Goal: Information Seeking & Learning: Find specific fact

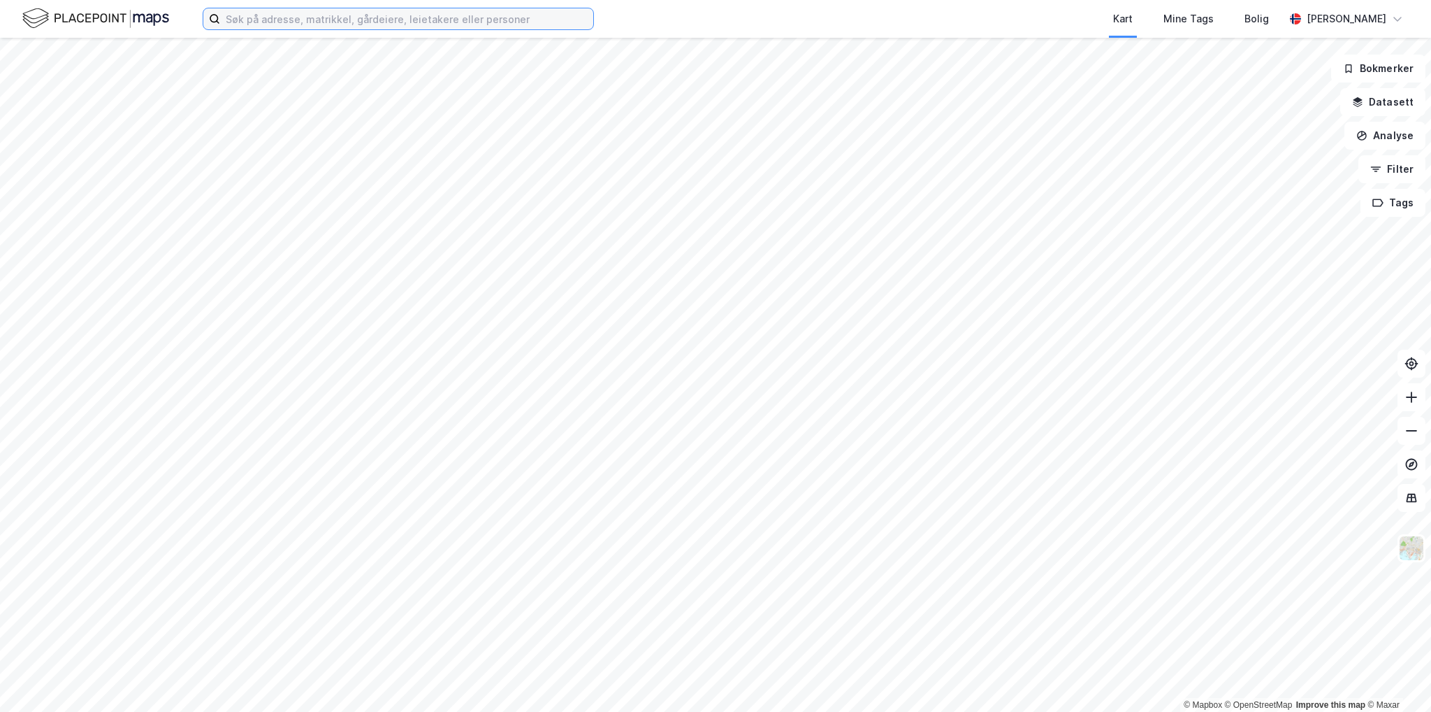
click at [335, 20] on input at bounding box center [406, 18] width 373 height 21
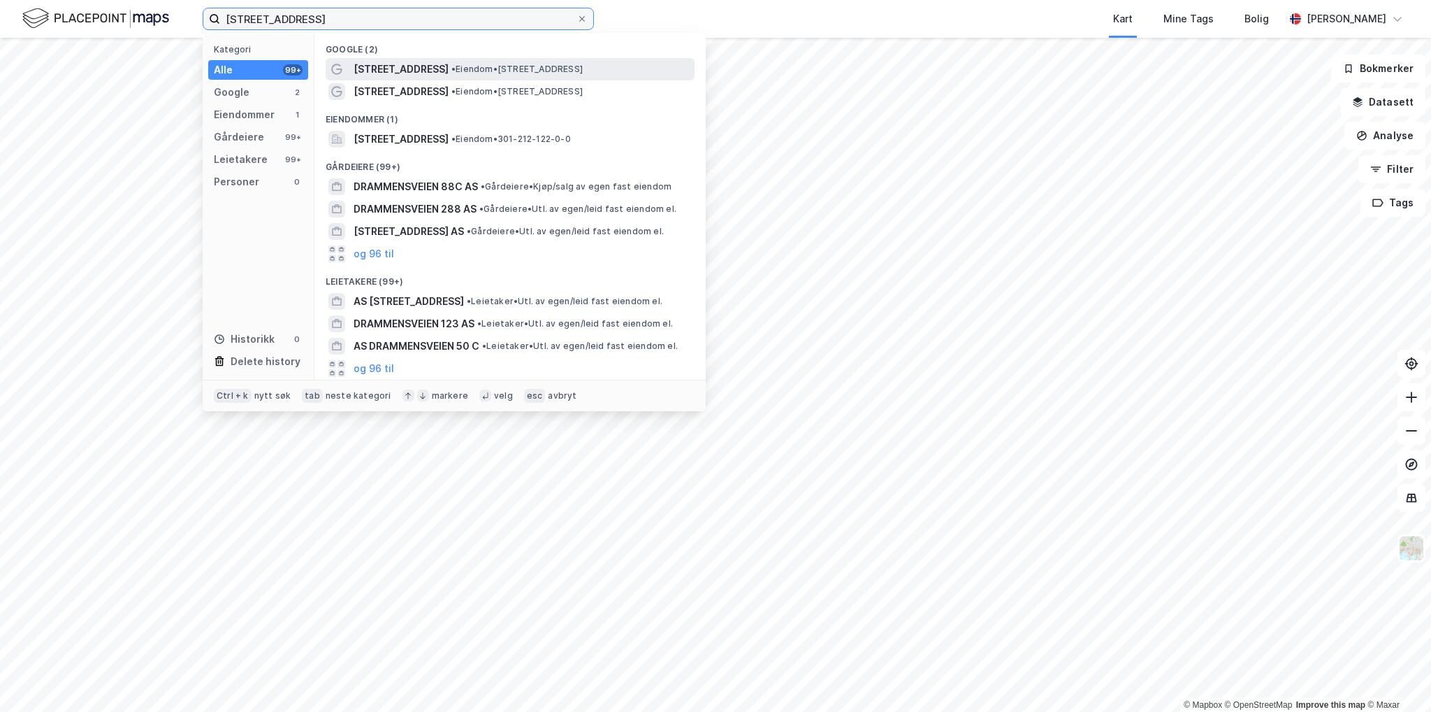
type input "[STREET_ADDRESS]"
click at [475, 70] on span "• Eiendom • [STREET_ADDRESS]" at bounding box center [517, 69] width 131 height 11
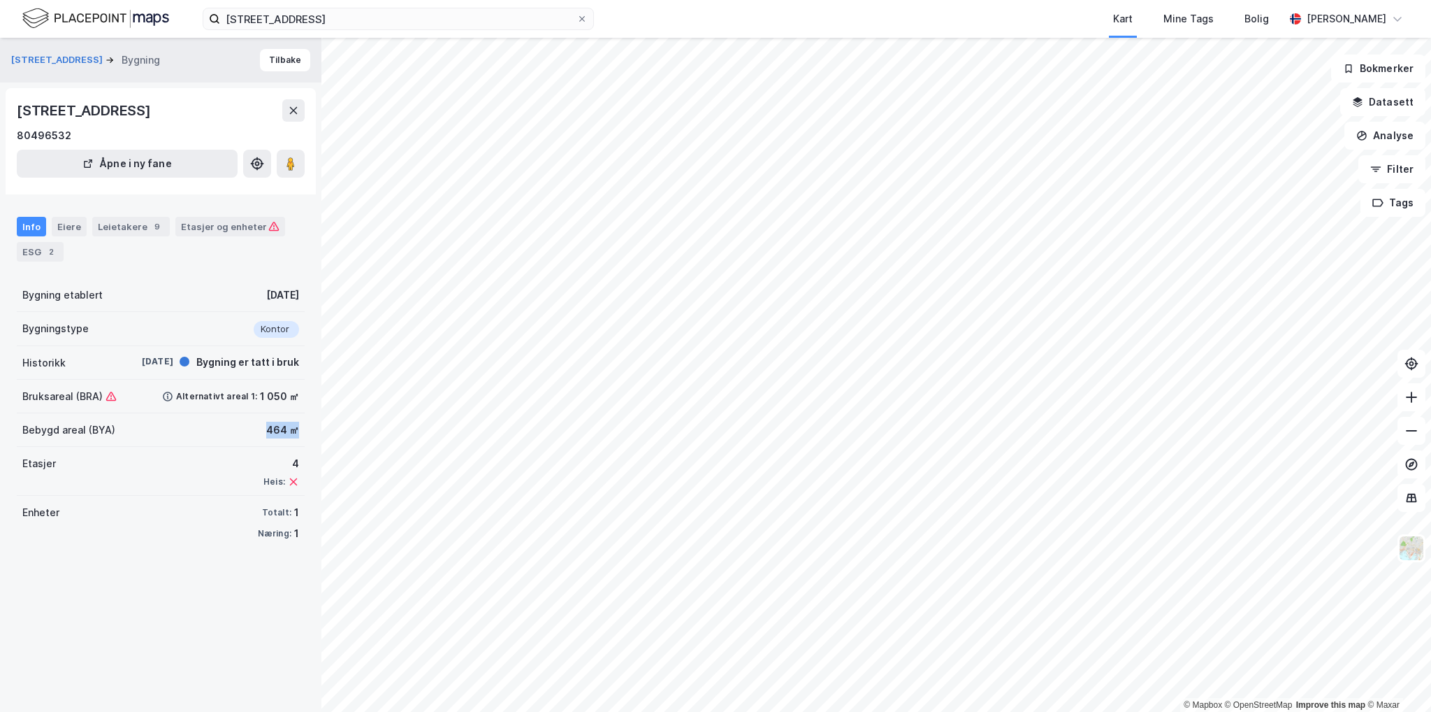
drag, startPoint x: 253, startPoint y: 431, endPoint x: 235, endPoint y: 417, distance: 22.9
click at [313, 433] on div "[STREET_ADDRESS] Bygning [GEOGRAPHIC_DATA][STREET_ADDRESS] Åpne i ny fane Info …" at bounding box center [161, 375] width 322 height 674
click at [210, 413] on div "Bebygd areal (BYA) 464 ㎡" at bounding box center [161, 430] width 288 height 34
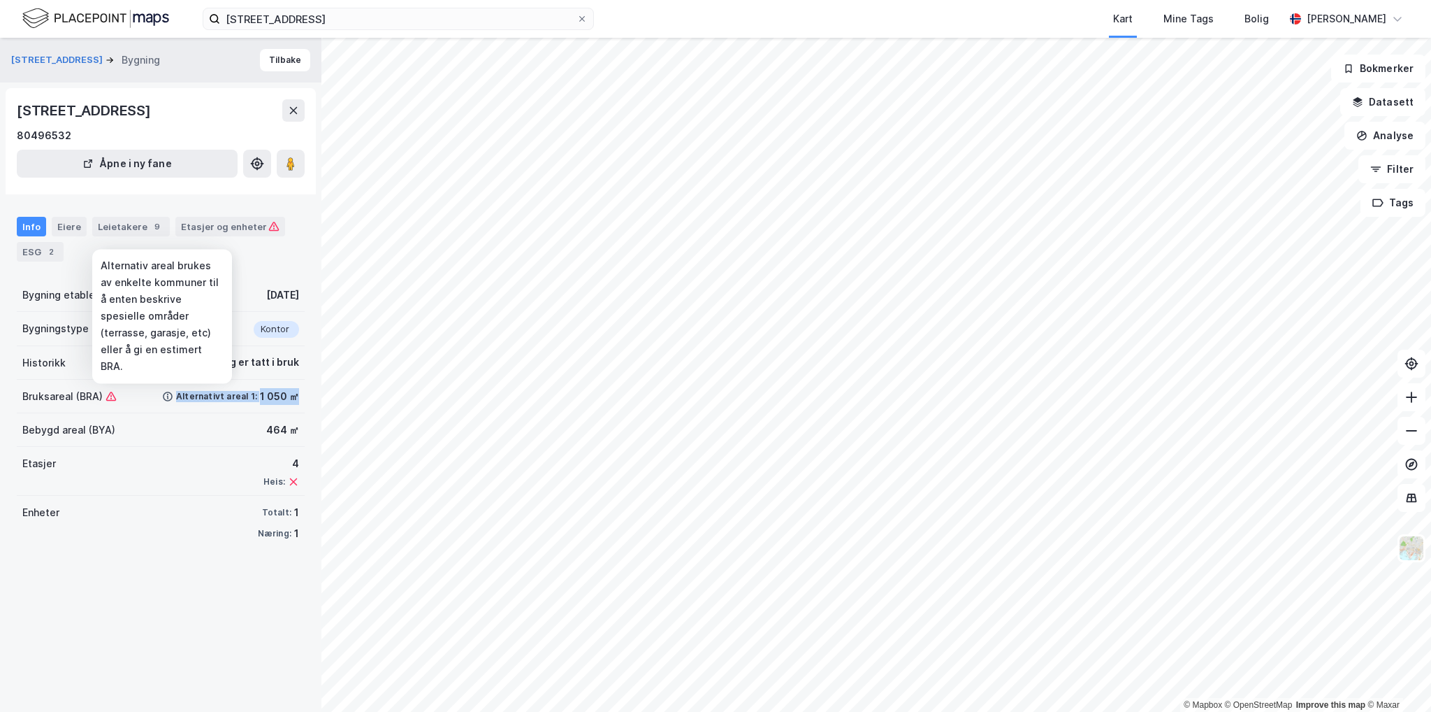
drag, startPoint x: 290, startPoint y: 397, endPoint x: 168, endPoint y: 400, distance: 122.4
click at [161, 400] on div "Bruksareal (BRA) Alternativt areal 1: 1 050 ㎡" at bounding box center [161, 397] width 288 height 34
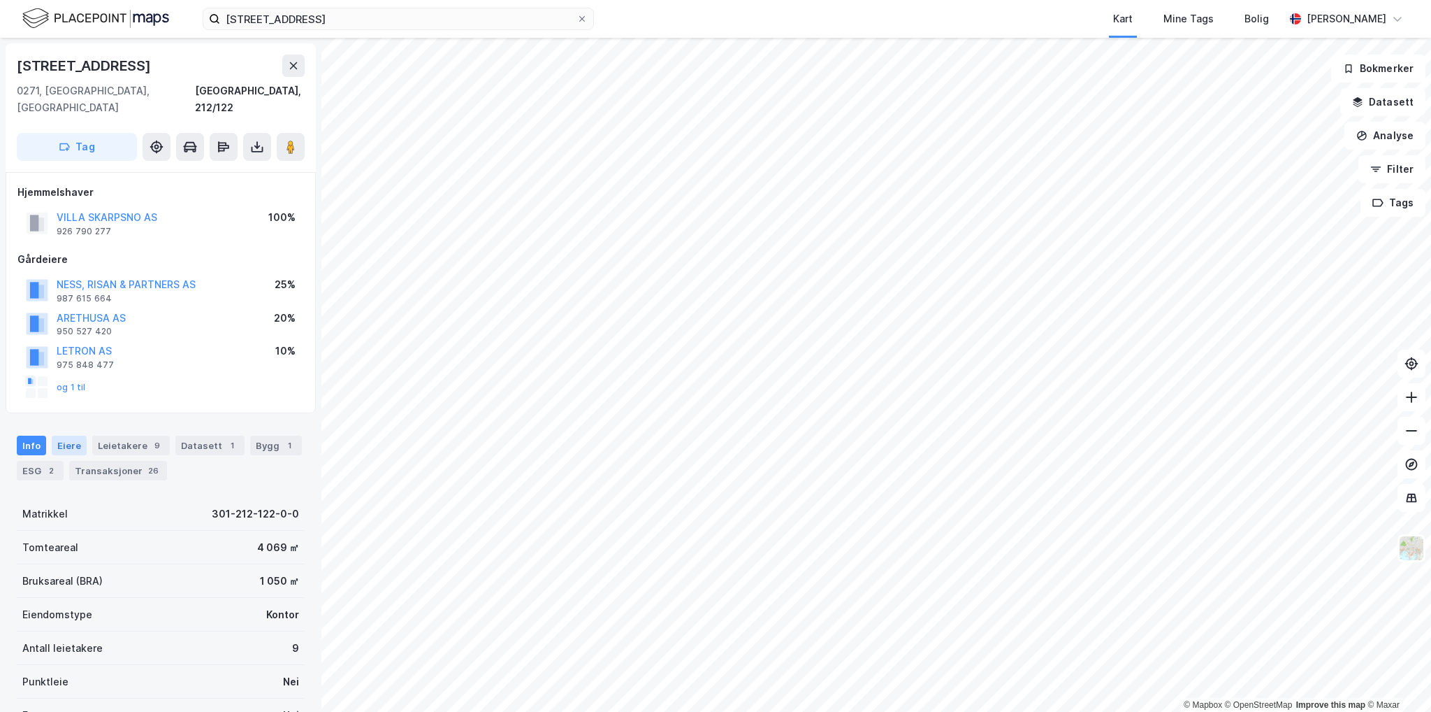
click at [62, 435] on div "Eiere" at bounding box center [69, 445] width 35 height 20
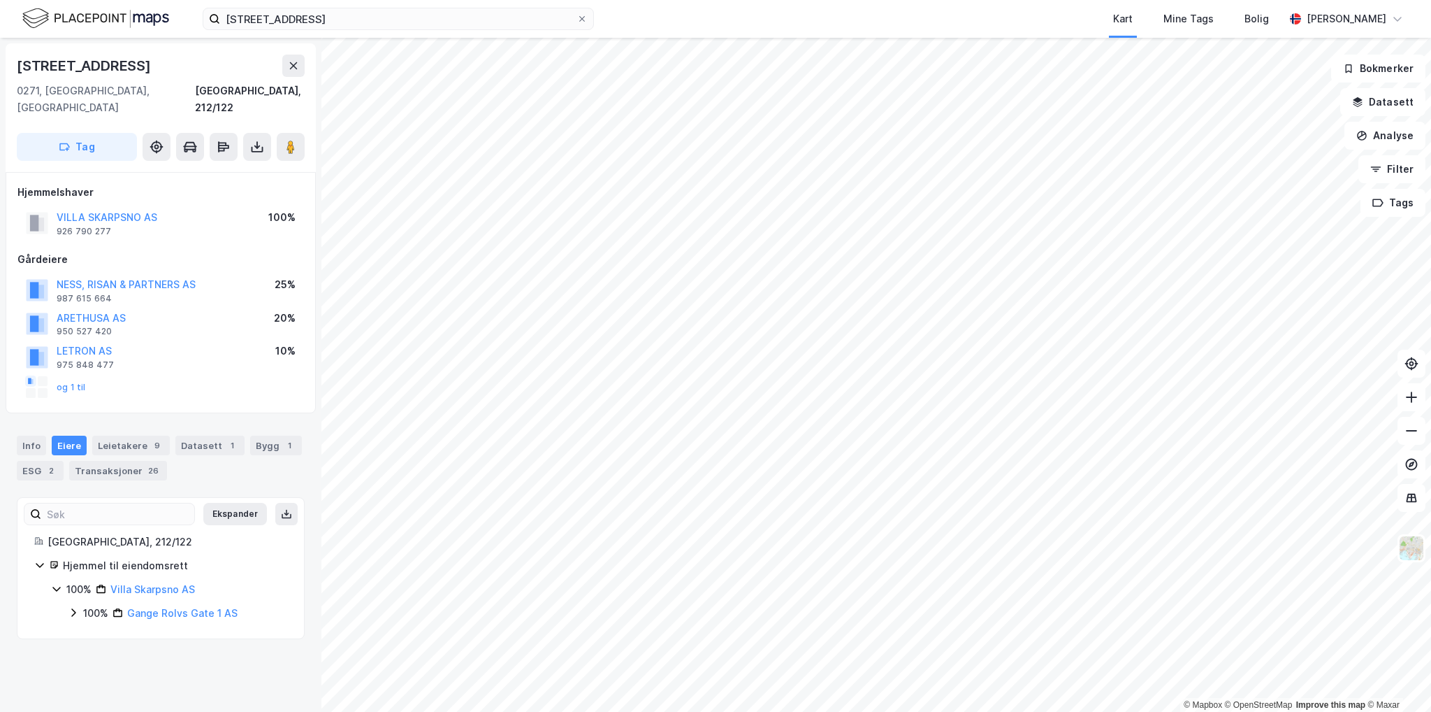
click at [73, 607] on icon at bounding box center [73, 612] width 11 height 11
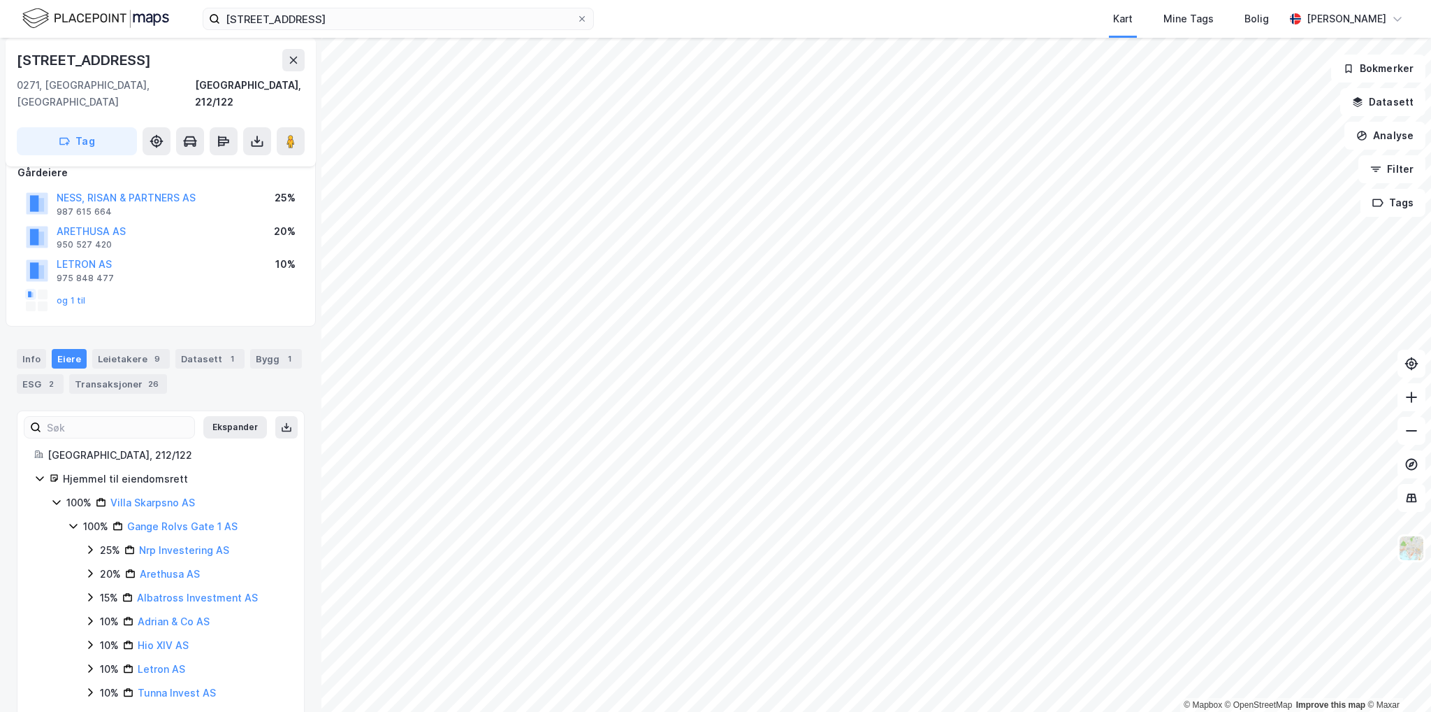
scroll to position [93, 0]
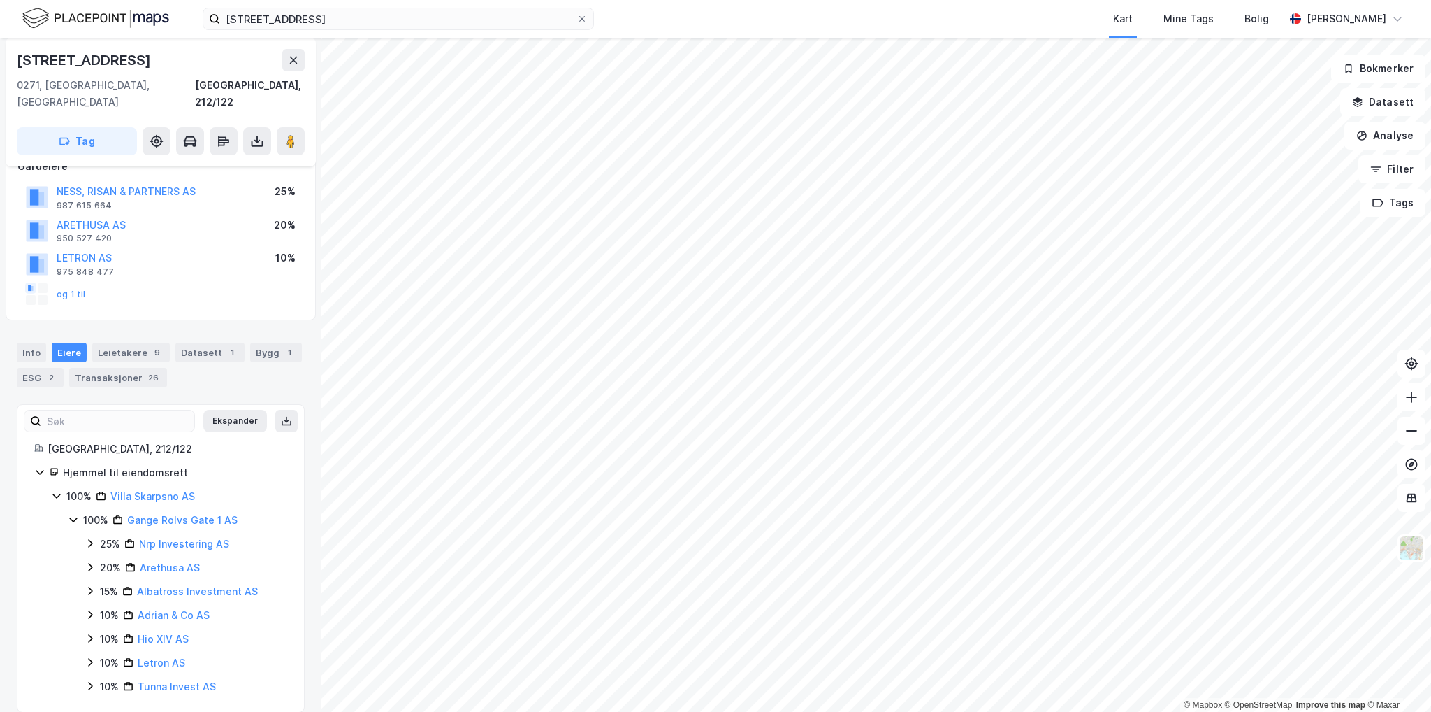
click at [55, 490] on icon at bounding box center [56, 495] width 11 height 11
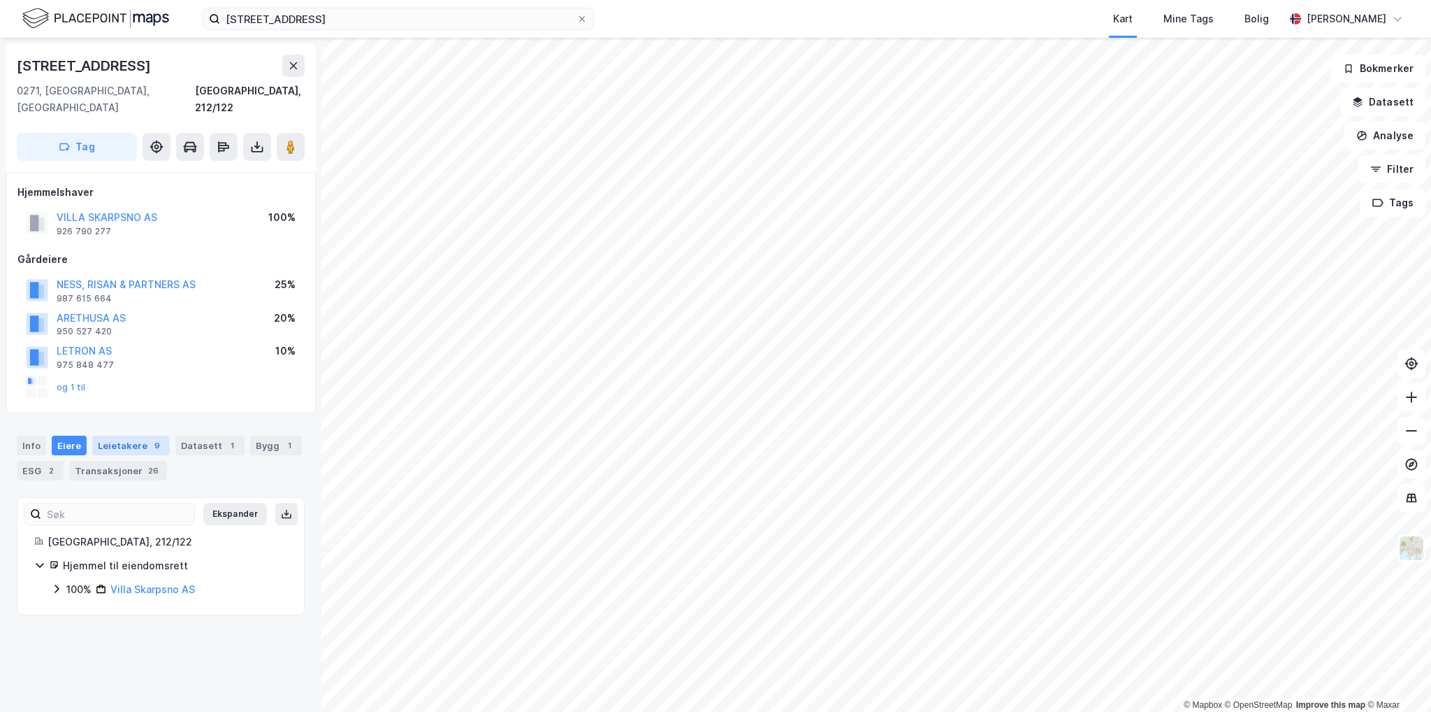
click at [126, 435] on div "Leietakere 9" at bounding box center [131, 445] width 78 height 20
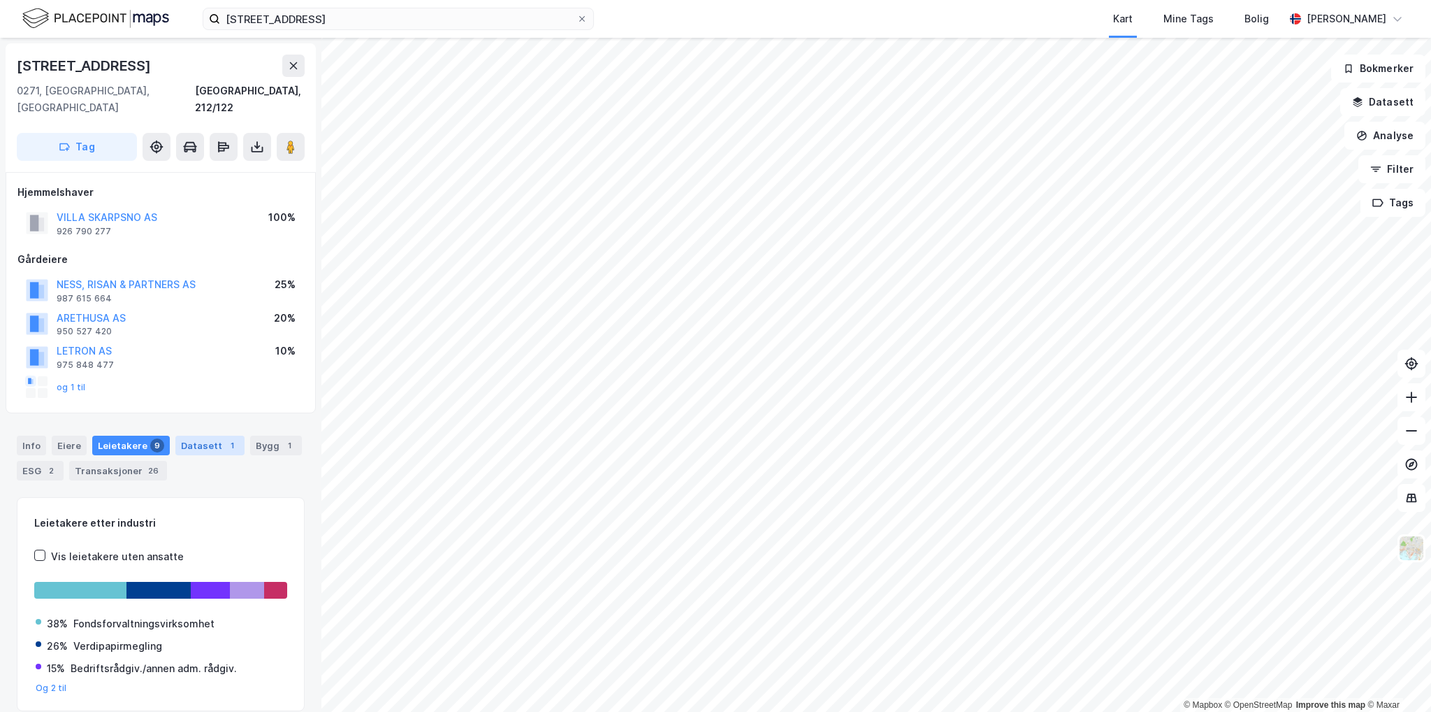
click at [204, 435] on div "Datasett 1" at bounding box center [209, 445] width 69 height 20
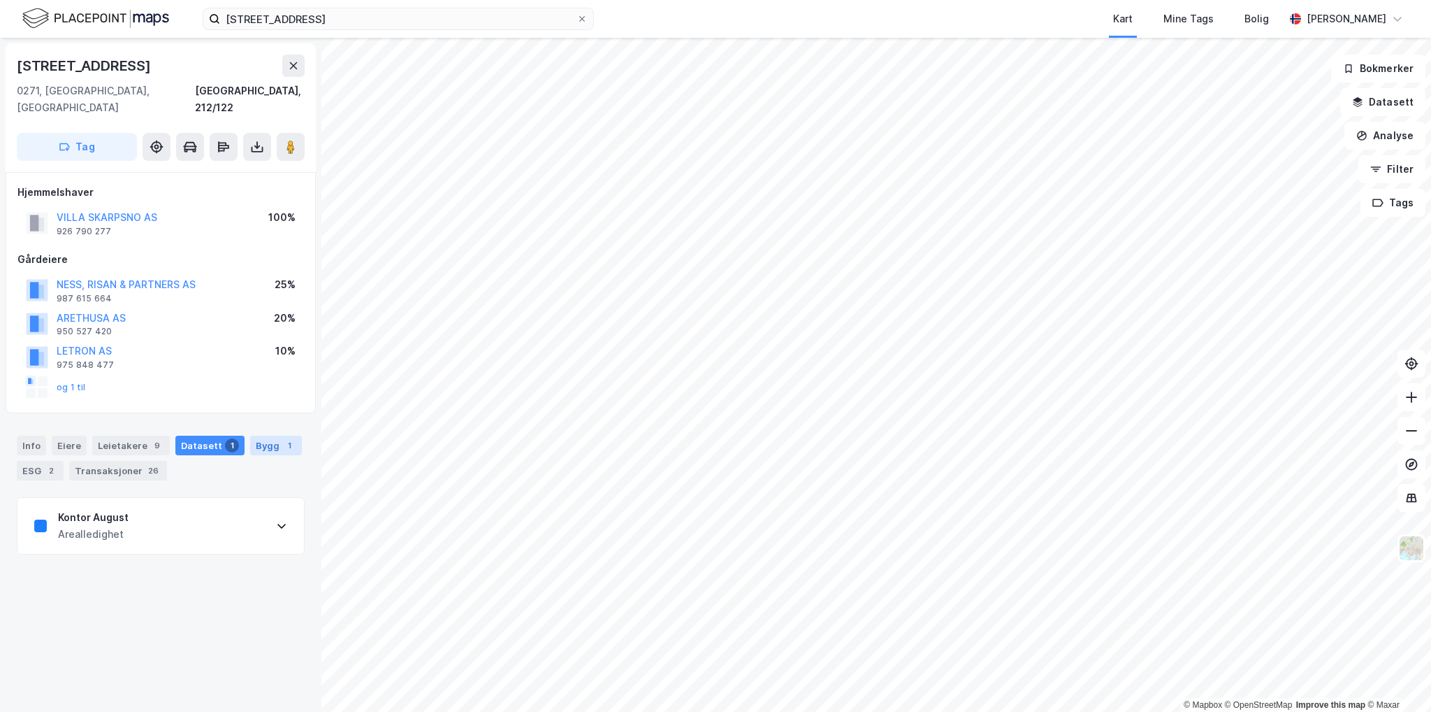
click at [282, 438] on div "1" at bounding box center [289, 445] width 14 height 14
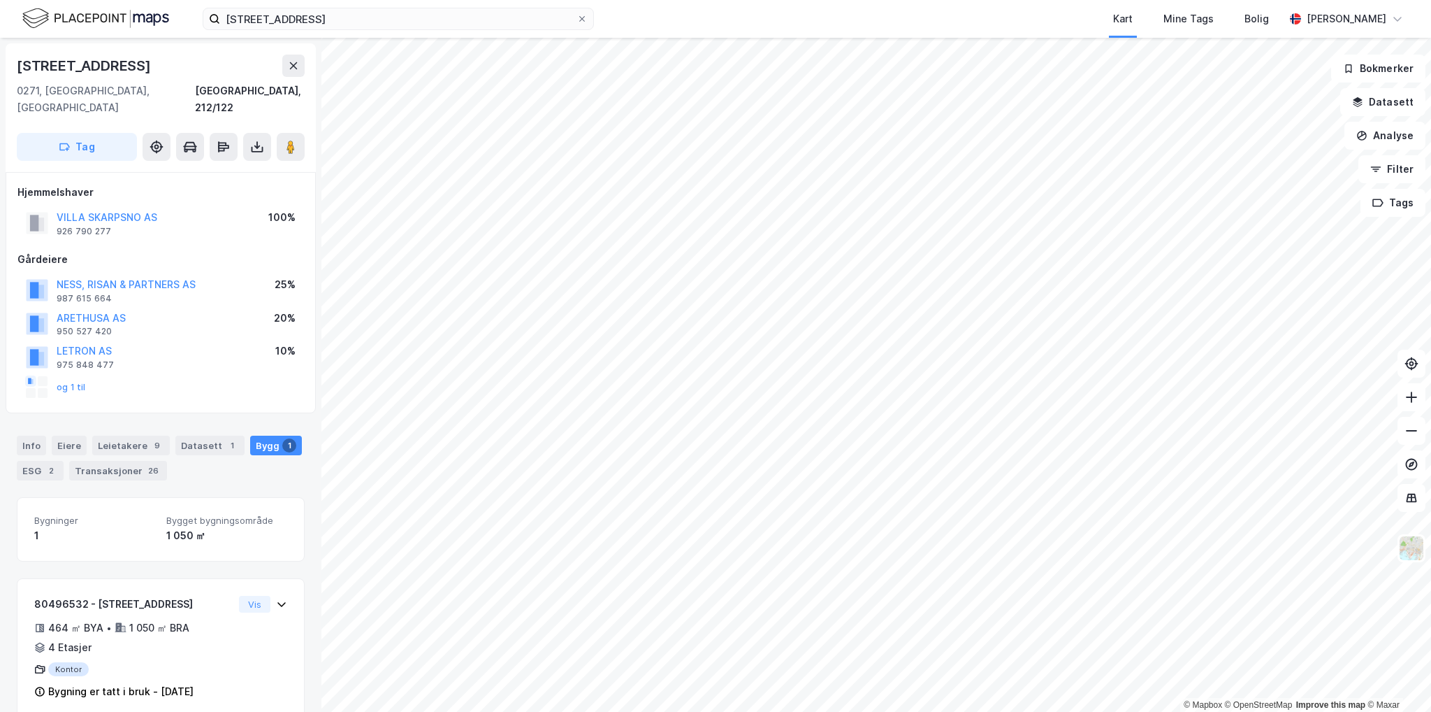
scroll to position [5, 0]
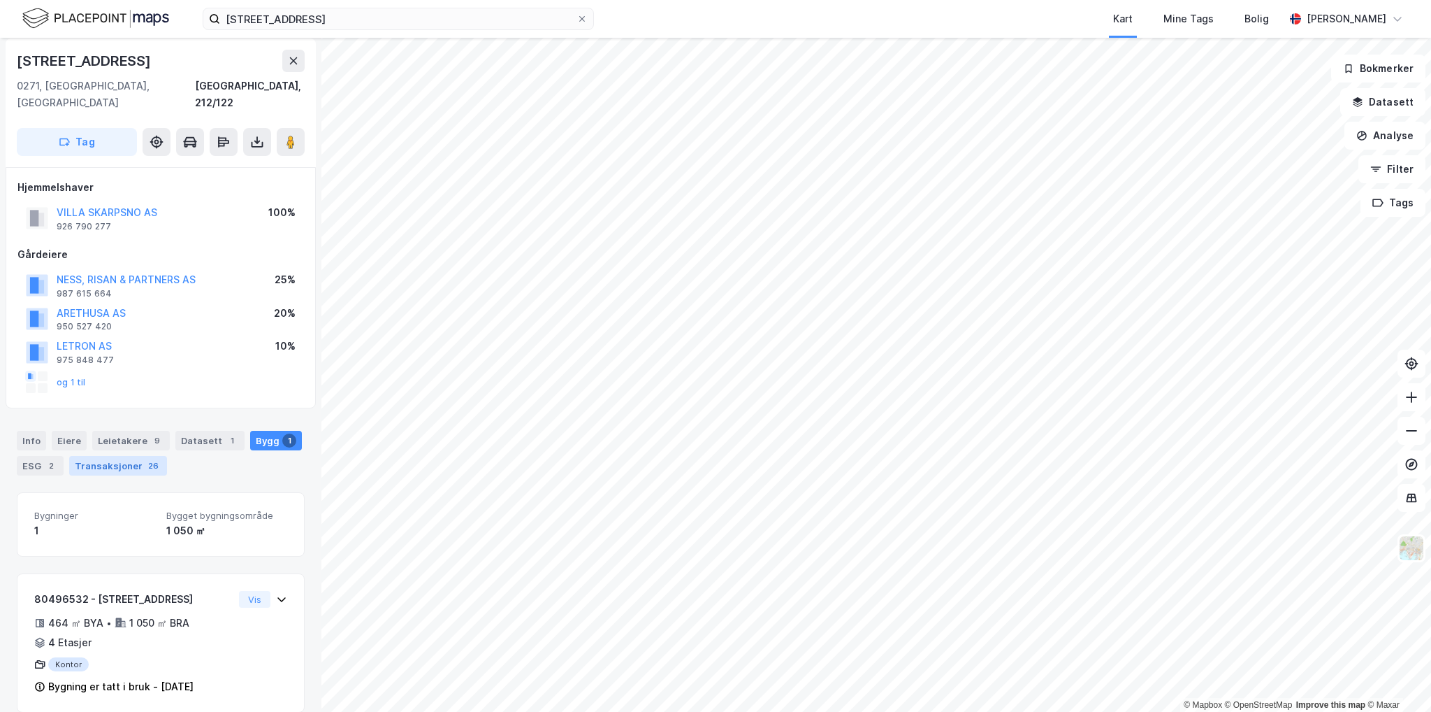
click at [109, 456] on div "Transaksjoner 26" at bounding box center [118, 466] width 98 height 20
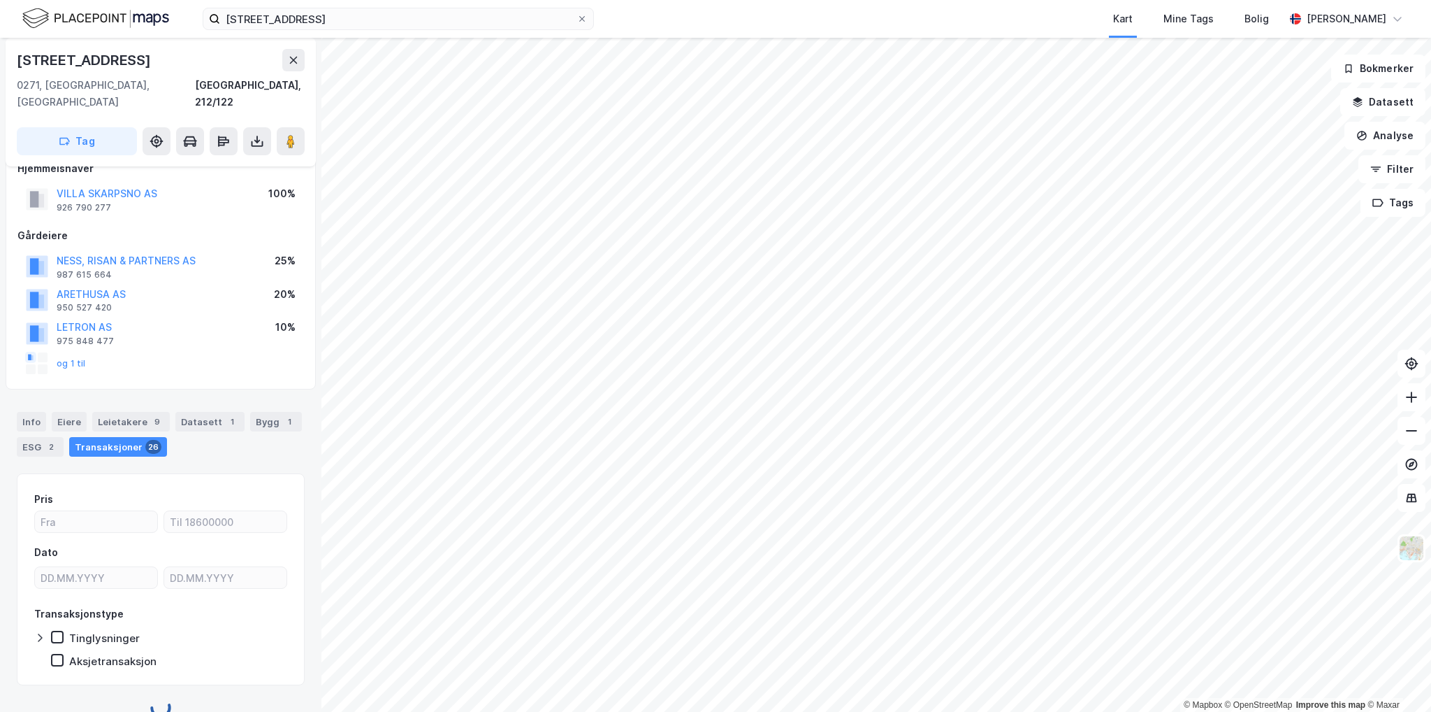
scroll to position [30, 0]
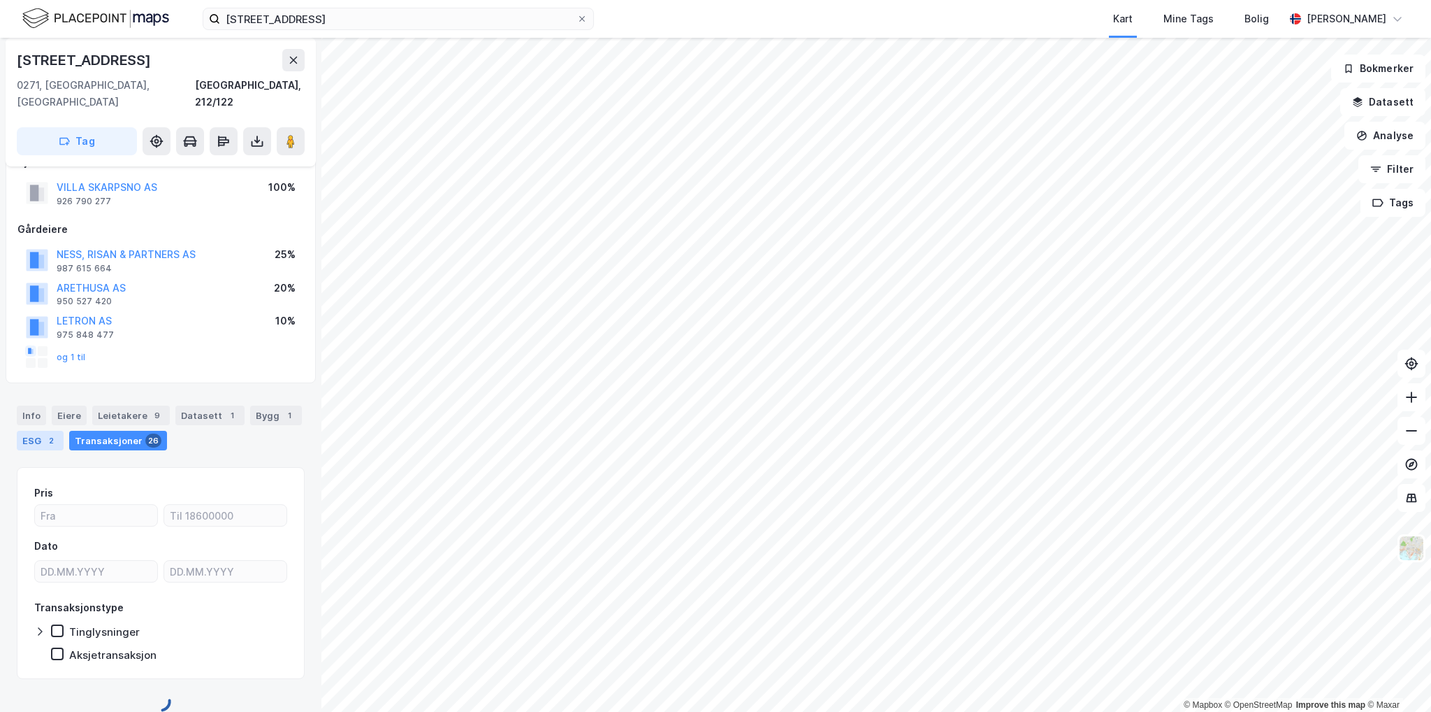
click at [50, 433] on div "2" at bounding box center [51, 440] width 14 height 14
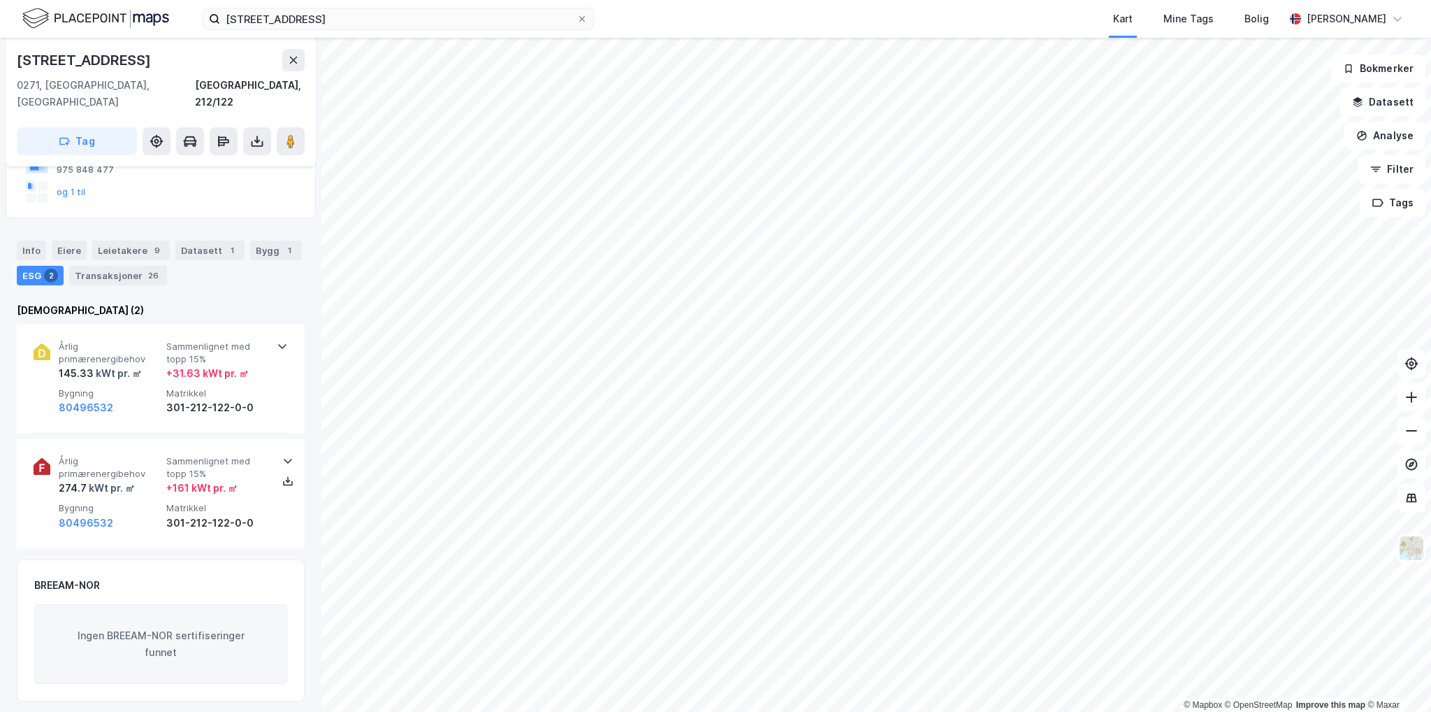
scroll to position [210, 0]
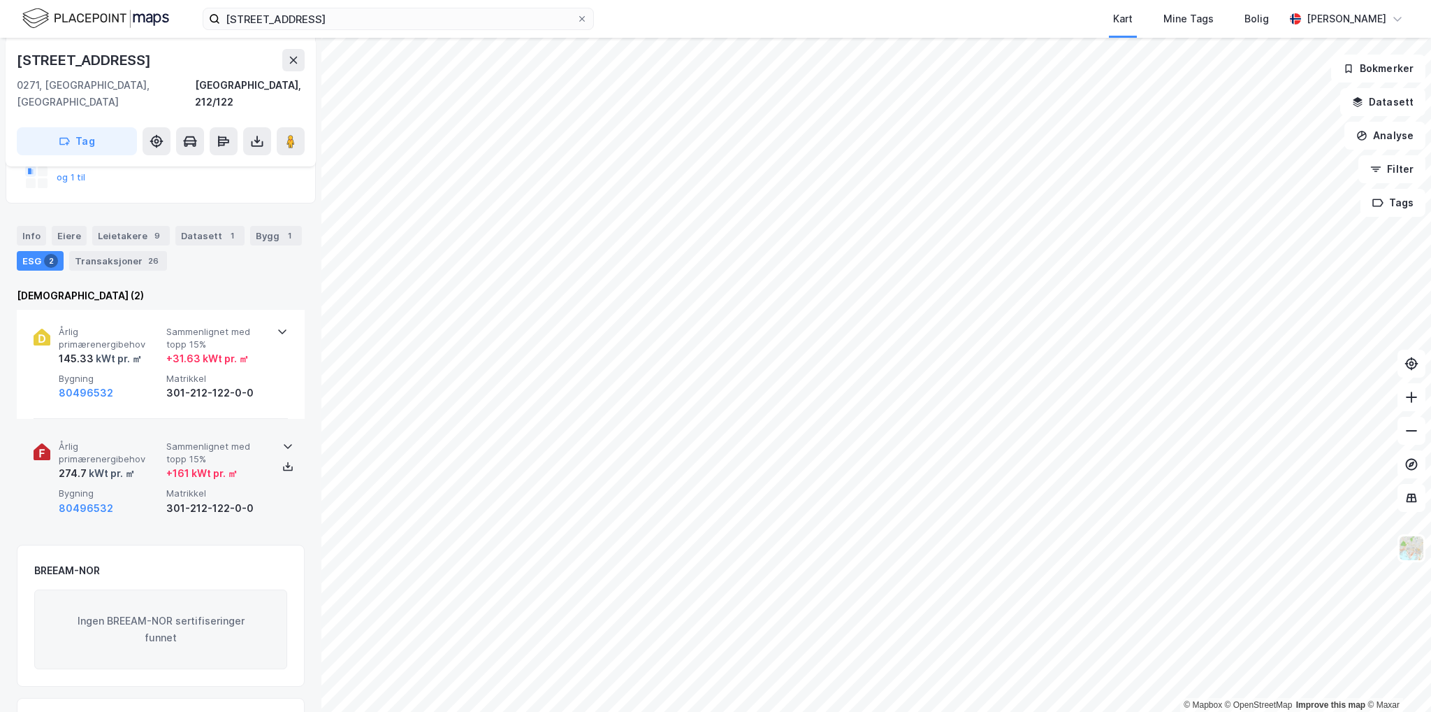
click at [284, 445] on icon at bounding box center [288, 447] width 8 height 5
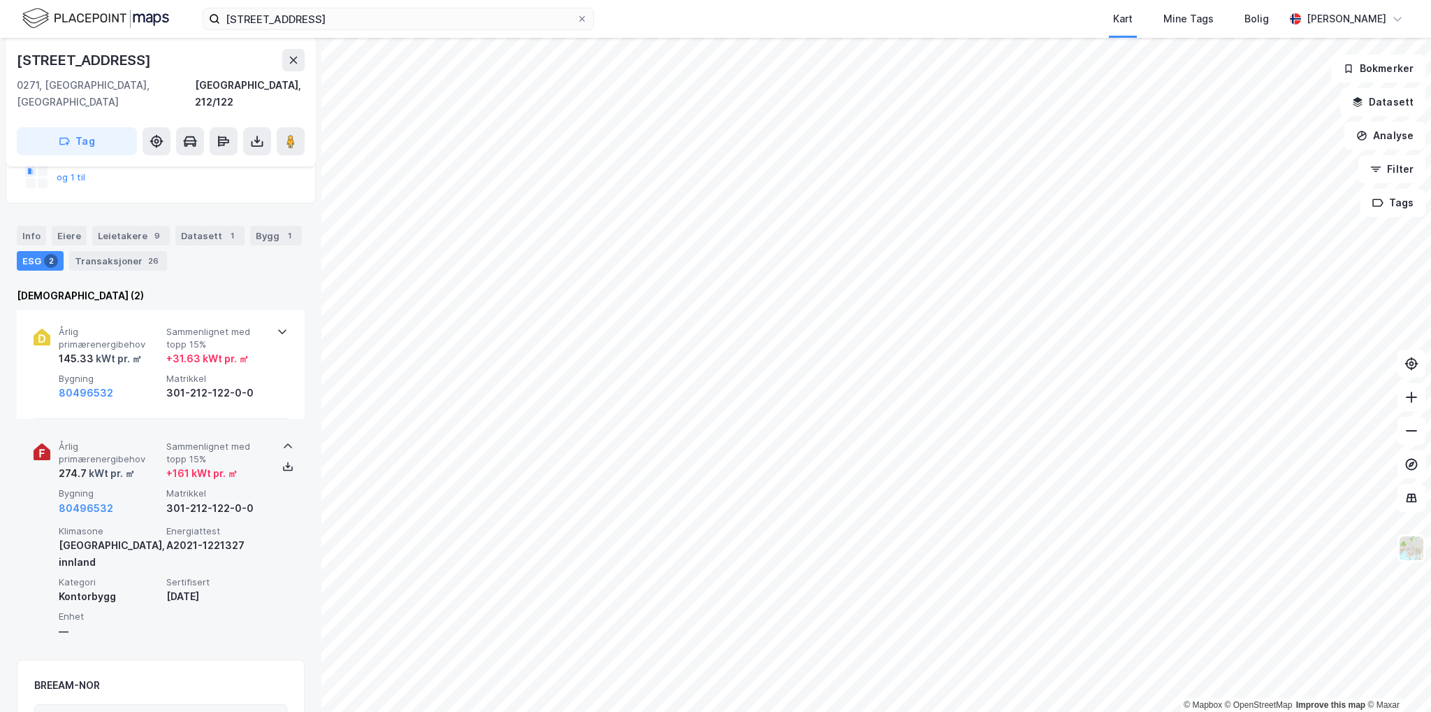
click at [282, 440] on icon at bounding box center [287, 445] width 11 height 11
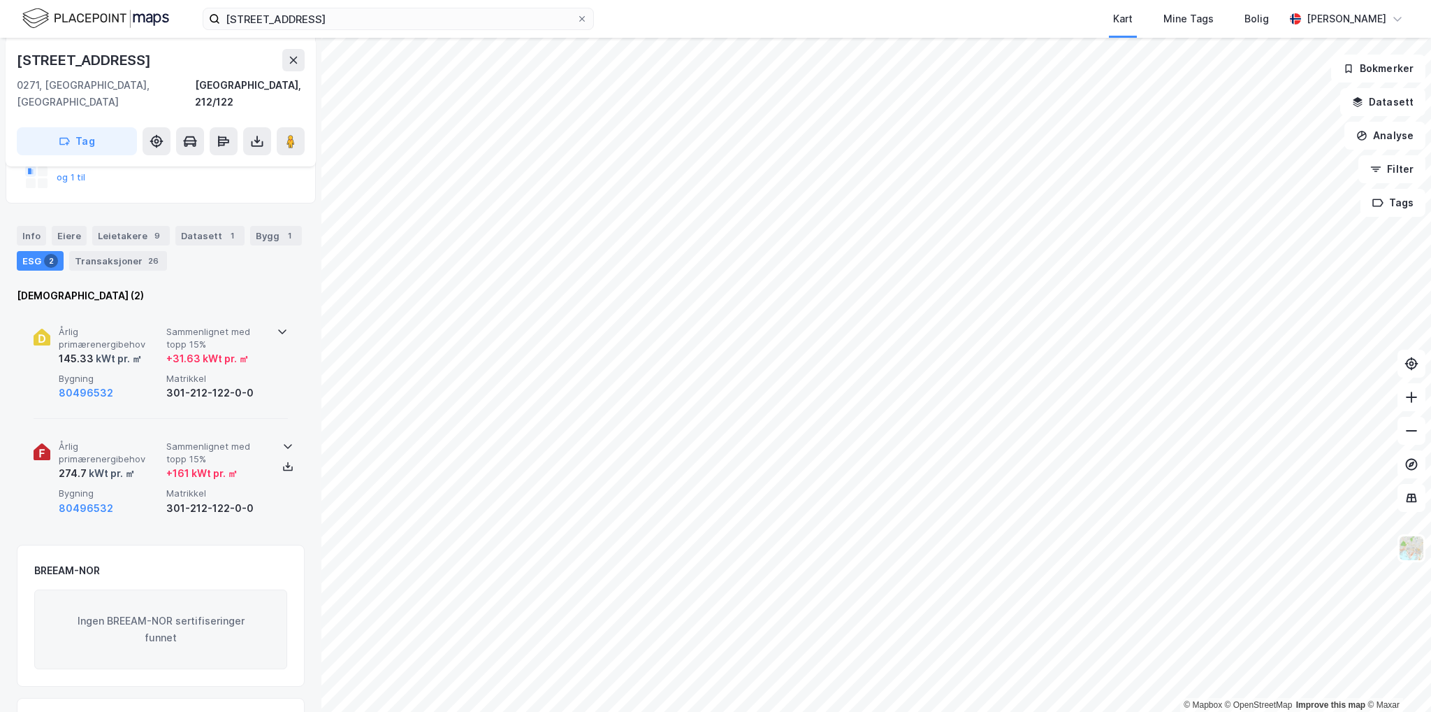
click at [280, 330] on icon at bounding box center [282, 332] width 8 height 5
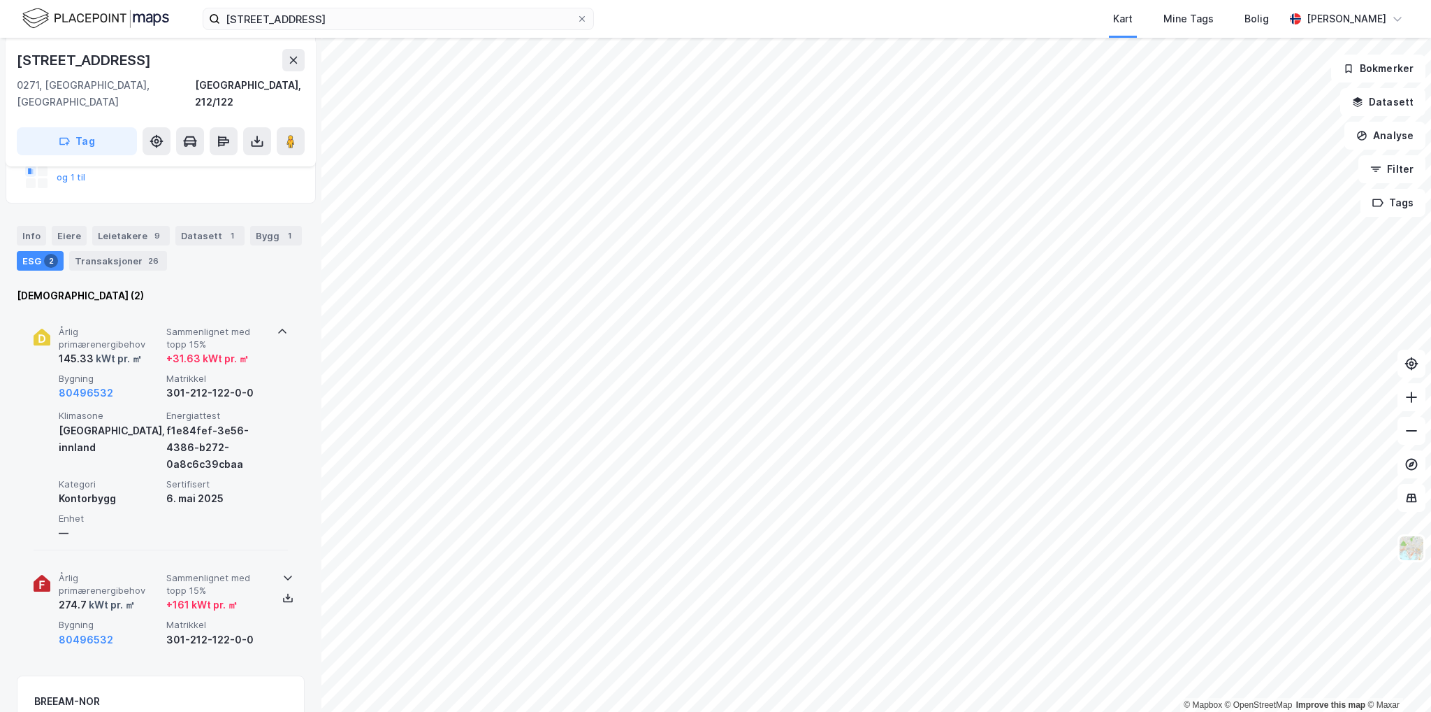
click at [280, 326] on icon at bounding box center [282, 331] width 11 height 11
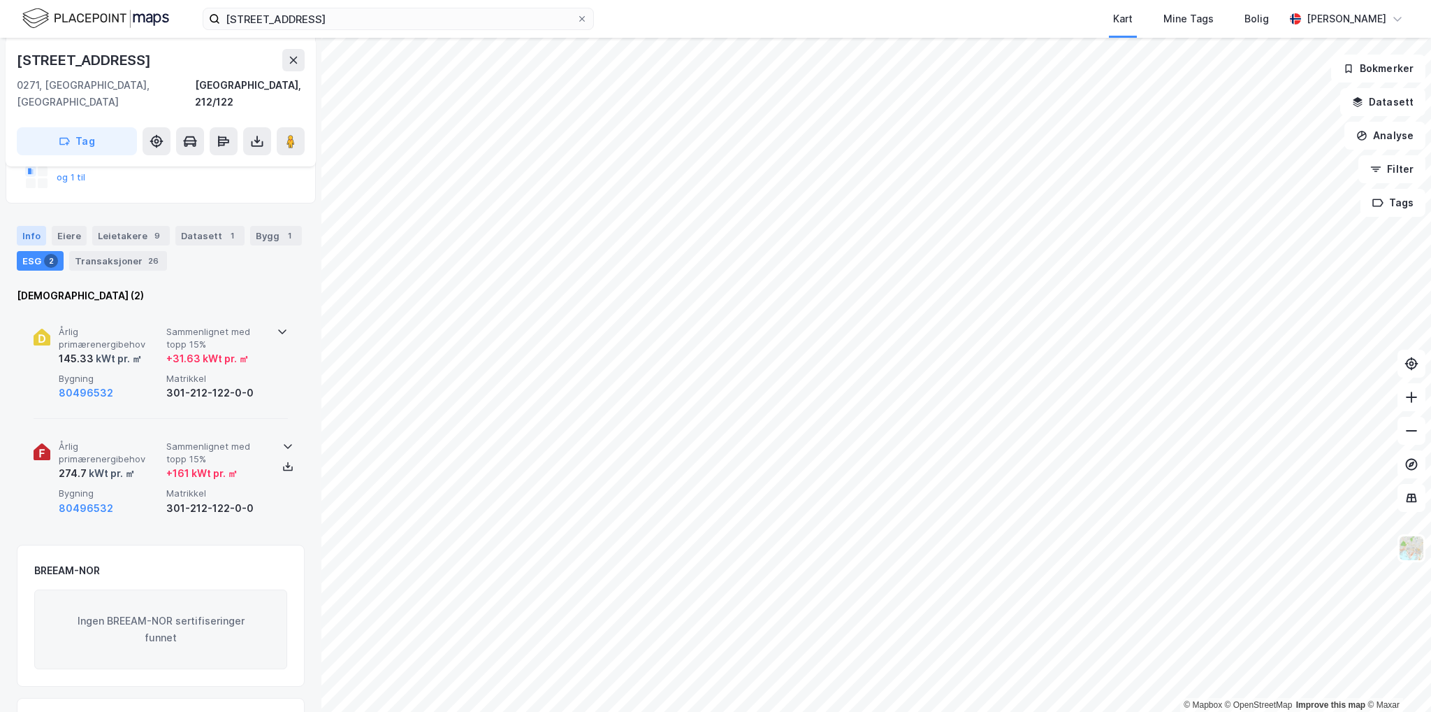
click at [20, 226] on div "Info" at bounding box center [31, 236] width 29 height 20
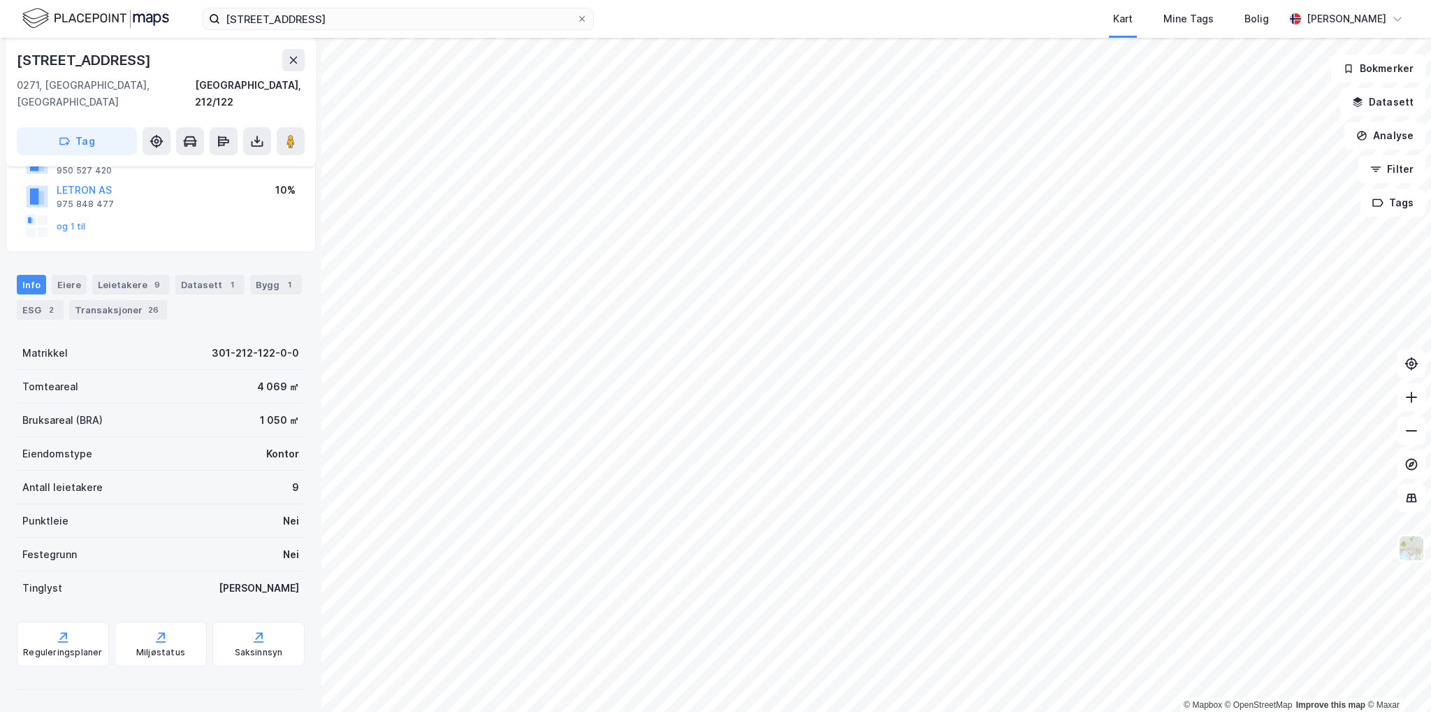
scroll to position [143, 0]
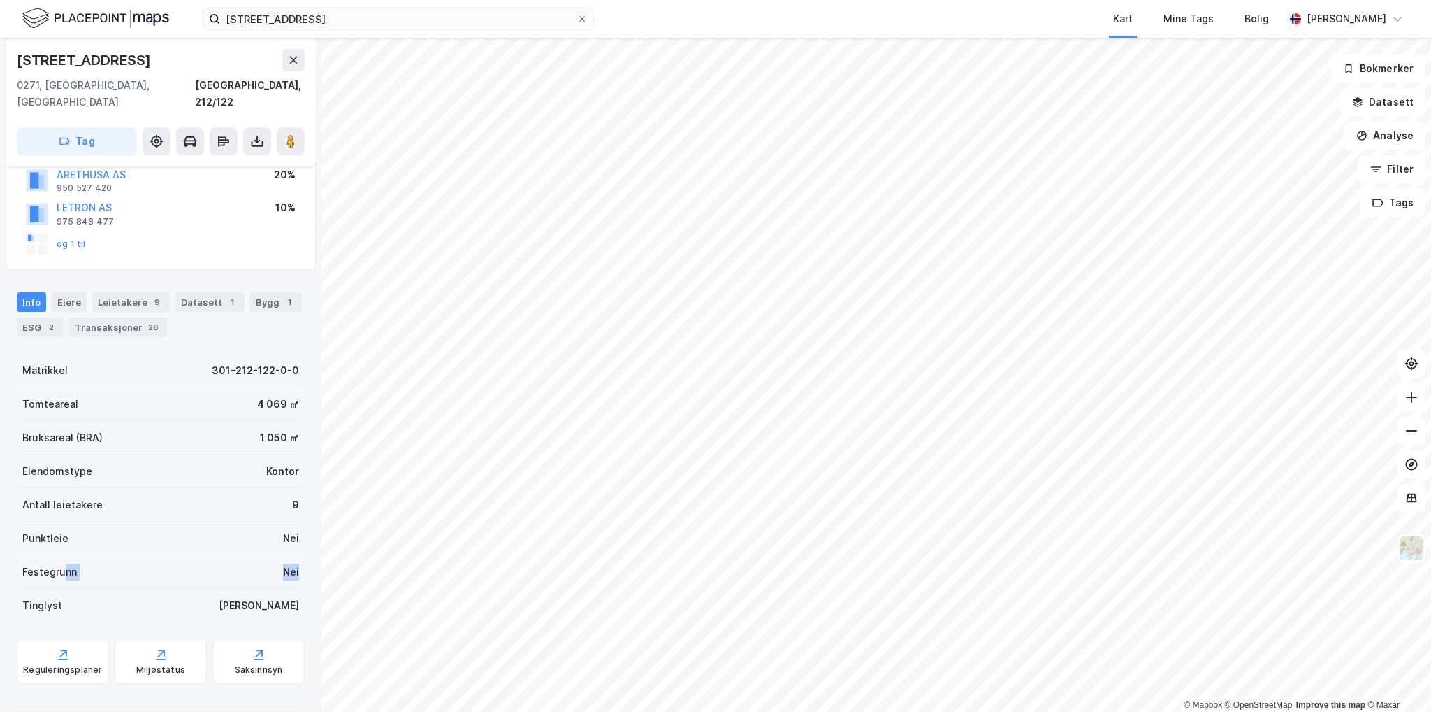
drag, startPoint x: 64, startPoint y: 546, endPoint x: 303, endPoint y: 556, distance: 240.0
click at [303, 556] on div "[STREET_ADDRESS], 212/122 Tag Hjemmelshaver [GEOGRAPHIC_DATA] AS 926 790 277 10…" at bounding box center [161, 375] width 322 height 674
click at [126, 292] on div "Leietakere 9" at bounding box center [131, 302] width 78 height 20
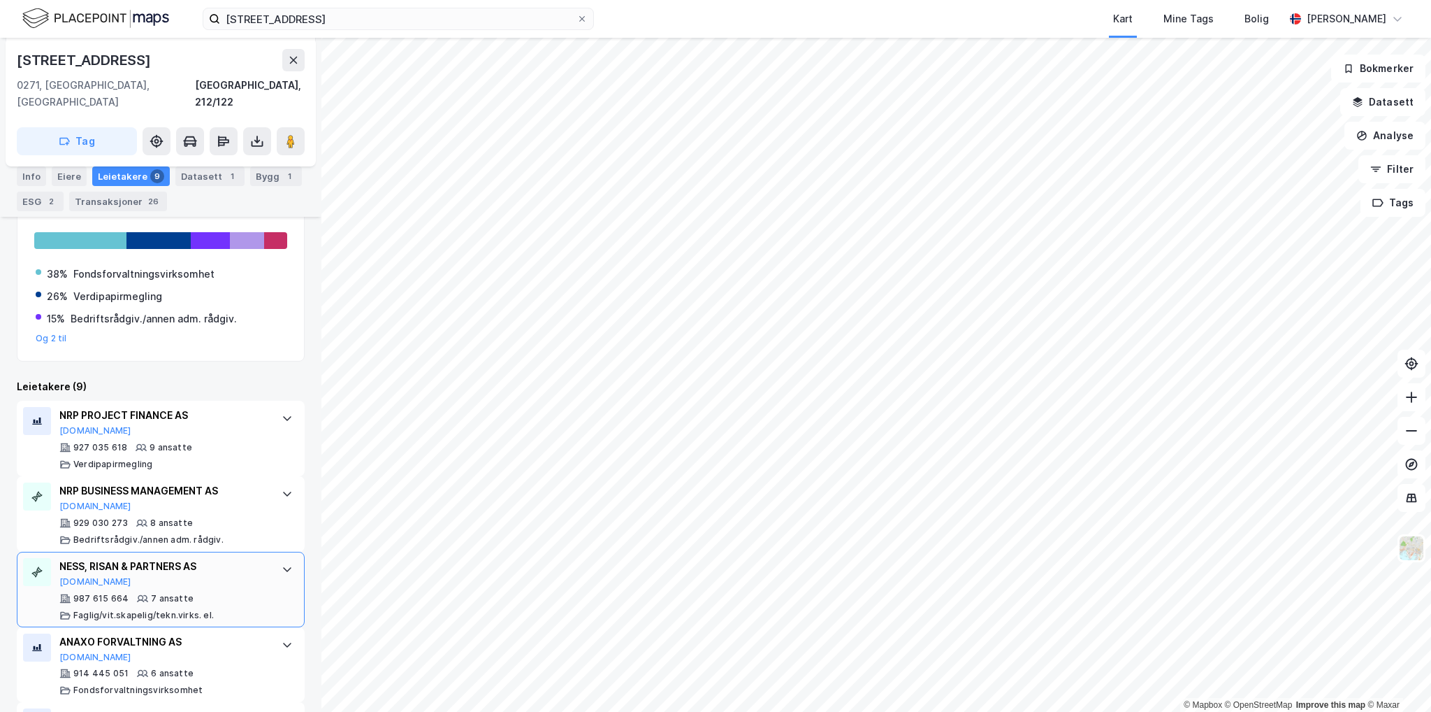
scroll to position [349, 0]
click at [282, 412] on icon at bounding box center [287, 417] width 11 height 11
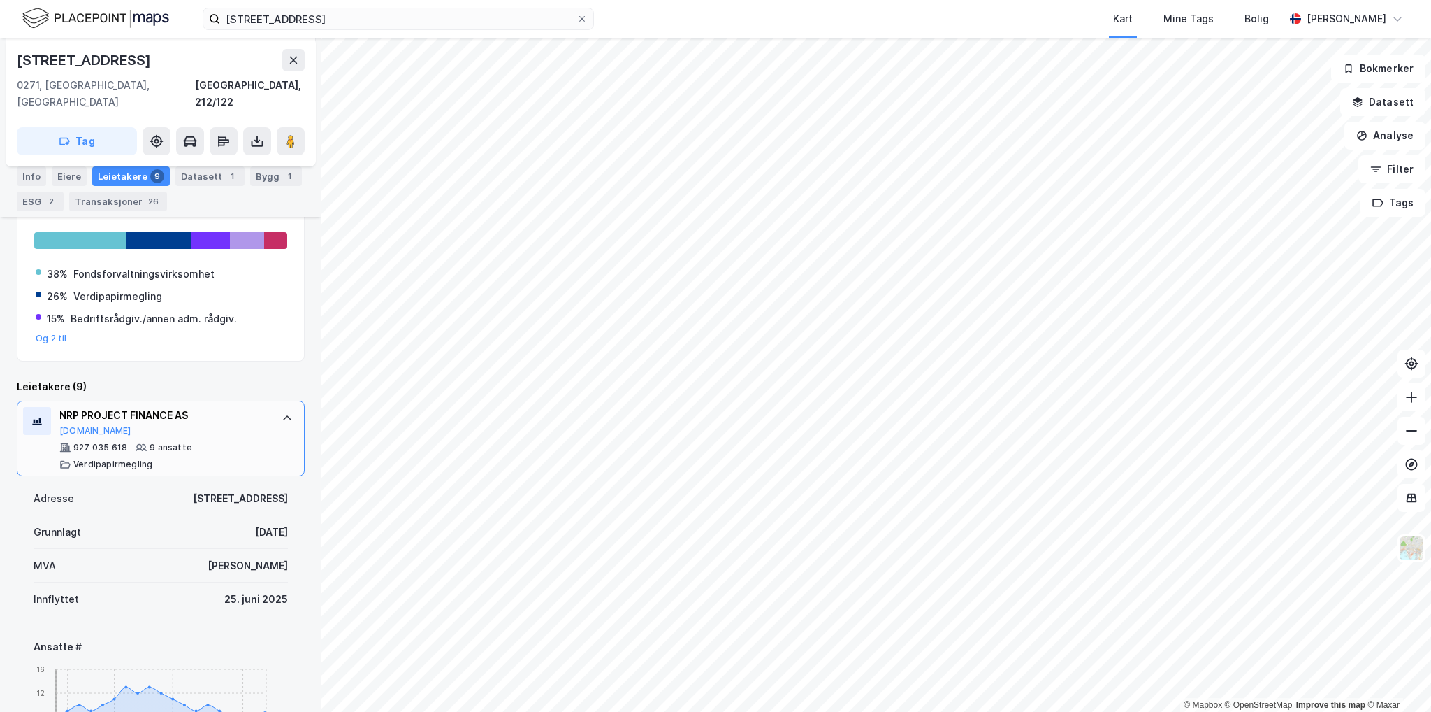
click at [283, 415] on icon at bounding box center [287, 417] width 8 height 5
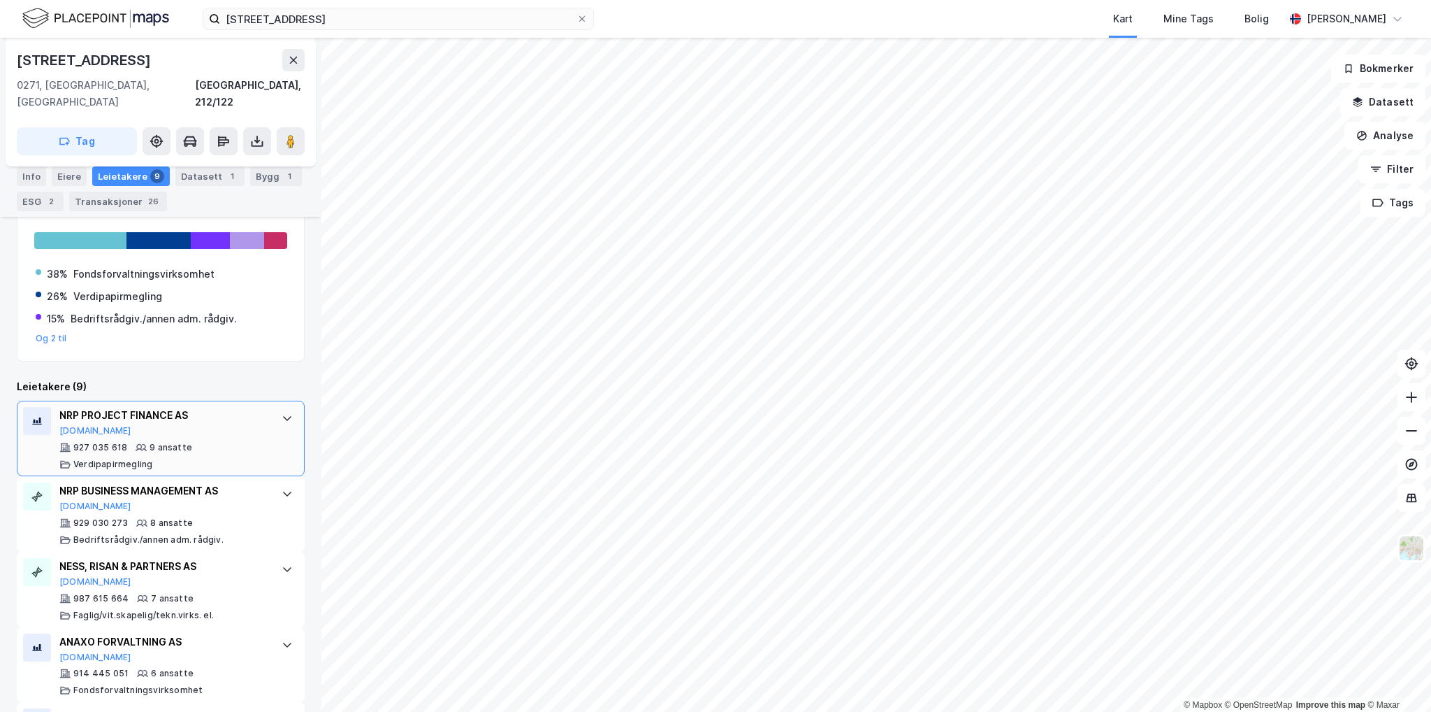
click at [282, 412] on icon at bounding box center [287, 417] width 11 height 11
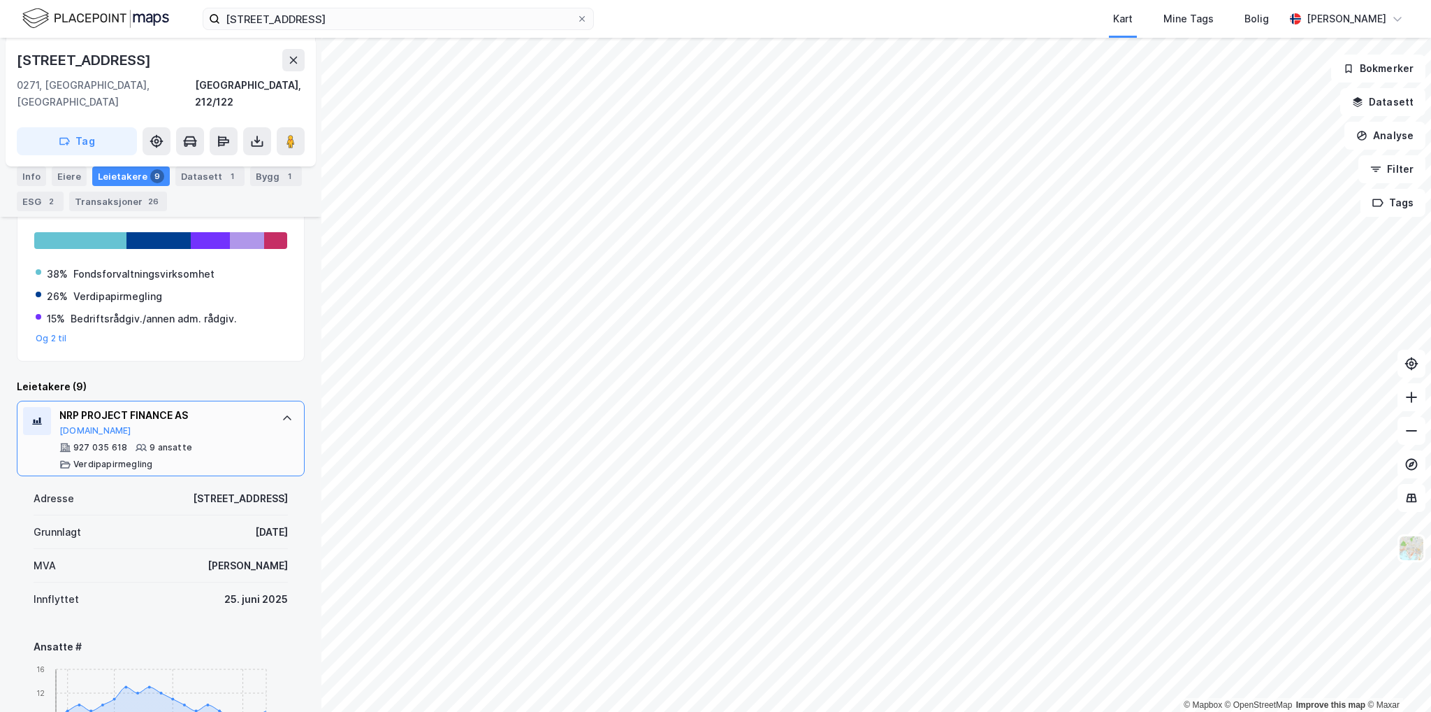
click at [283, 415] on icon at bounding box center [287, 417] width 8 height 5
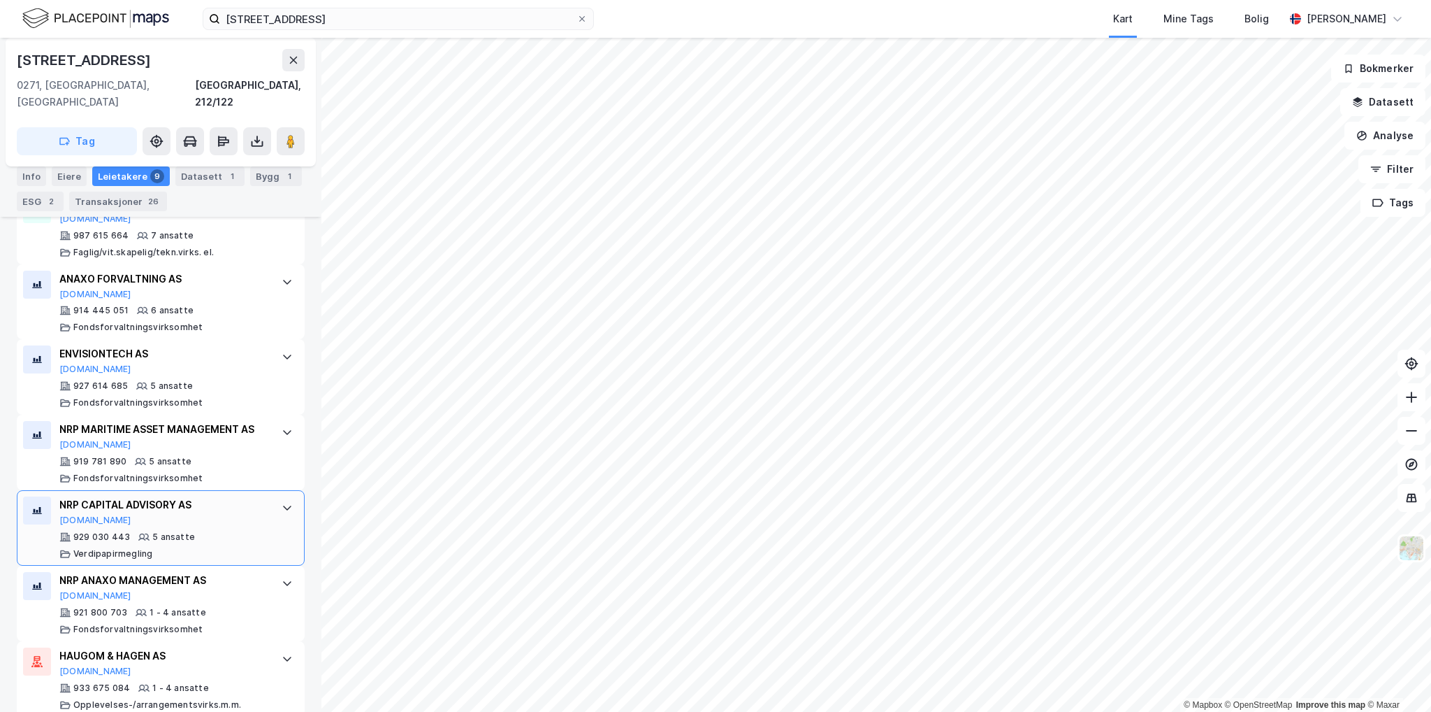
scroll to position [717, 0]
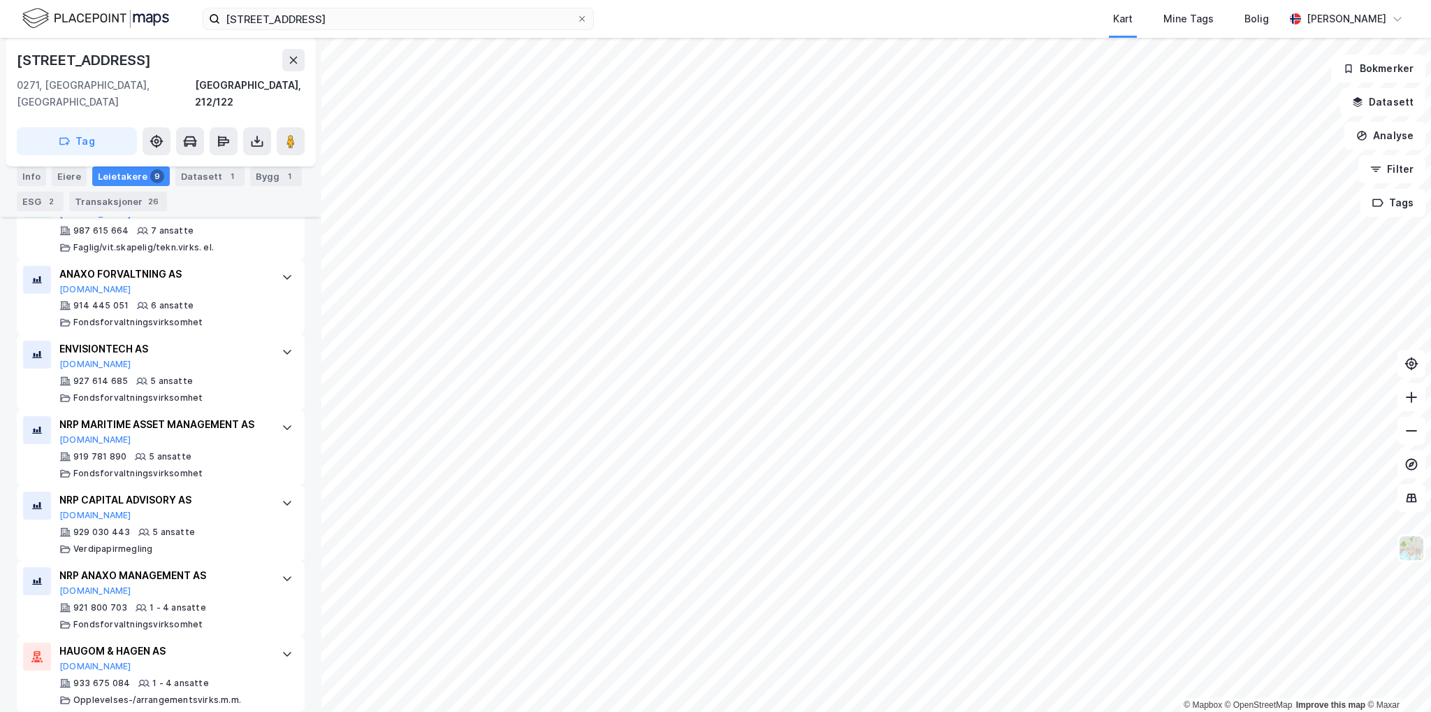
drag, startPoint x: 53, startPoint y: 178, endPoint x: 63, endPoint y: 191, distance: 15.9
click at [53, 178] on div "Eiere" at bounding box center [69, 176] width 35 height 20
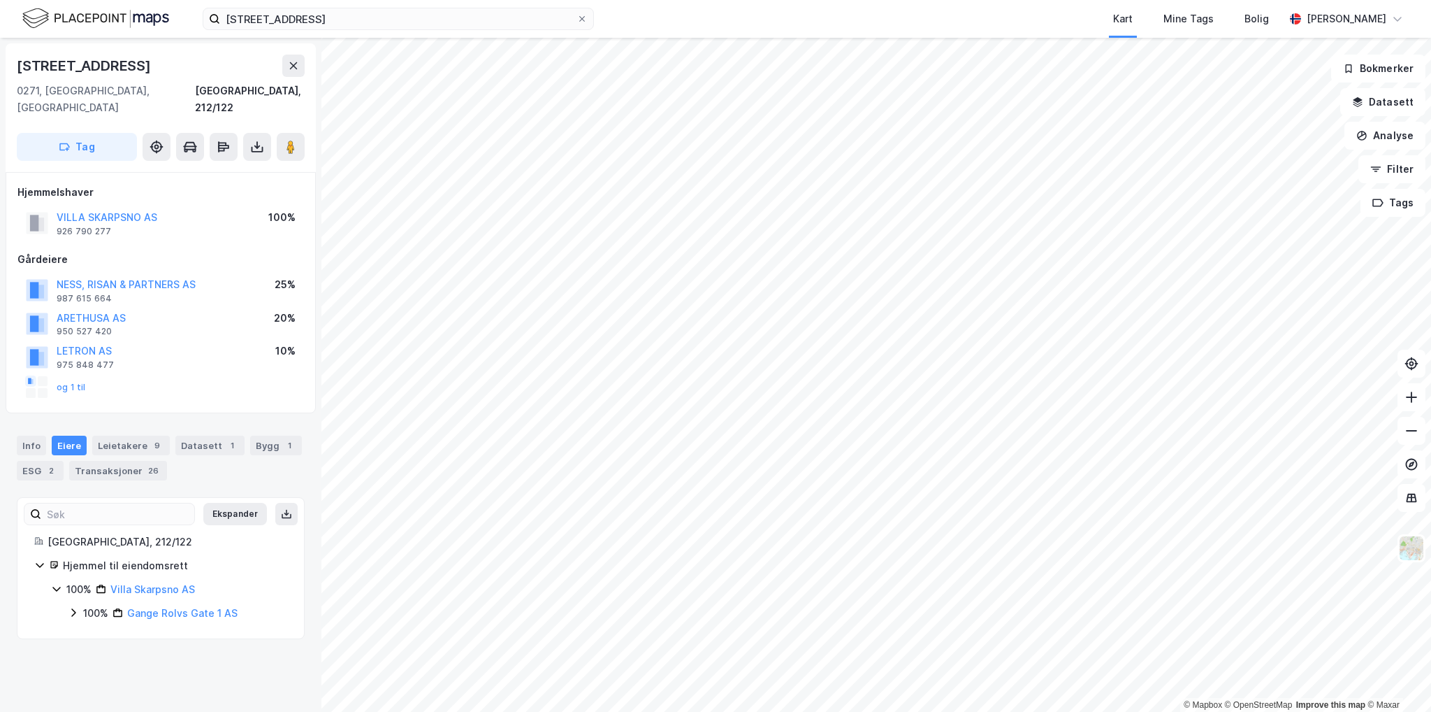
click at [73, 607] on icon at bounding box center [73, 612] width 11 height 11
drag, startPoint x: 247, startPoint y: 597, endPoint x: 129, endPoint y: 599, distance: 118.8
click at [129, 605] on div "100% Gange Rolvs Gate 1 AS" at bounding box center [185, 613] width 204 height 17
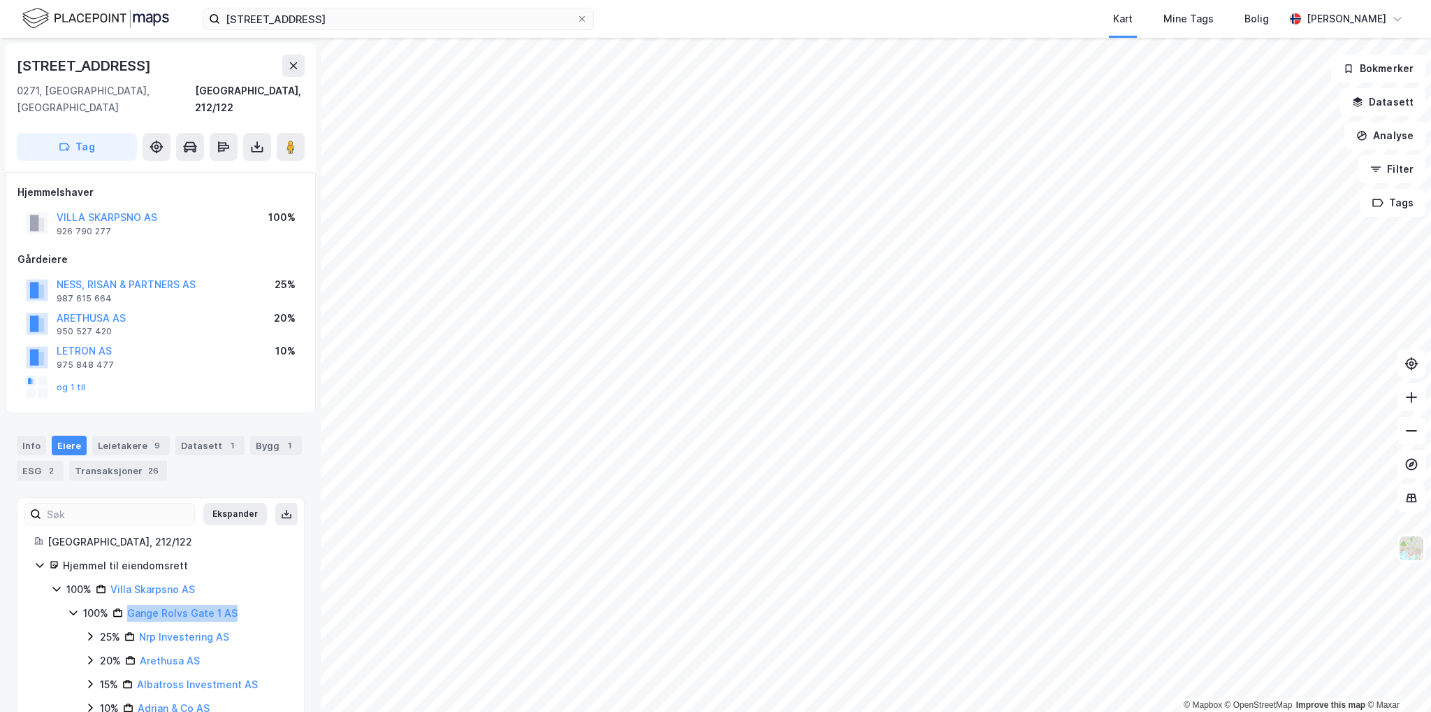
copy link "Gange Rolvs Gate 1 AS"
